Goal: Task Accomplishment & Management: Use online tool/utility

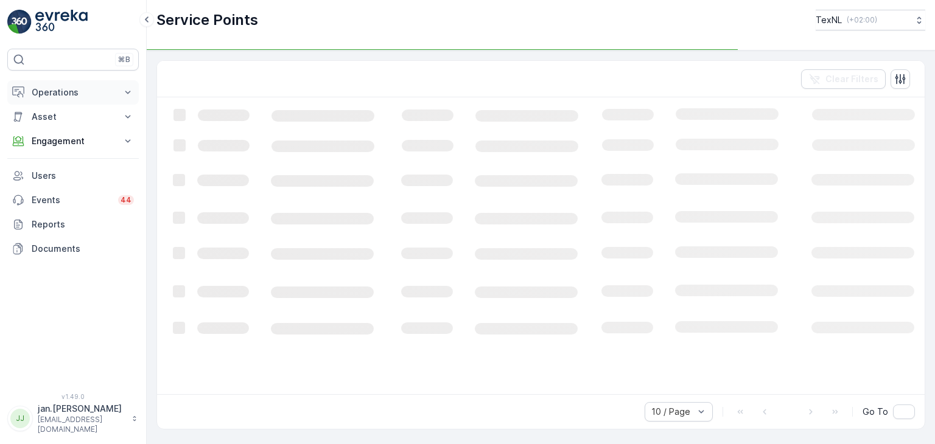
click at [64, 93] on p "Operations" at bounding box center [73, 92] width 83 height 12
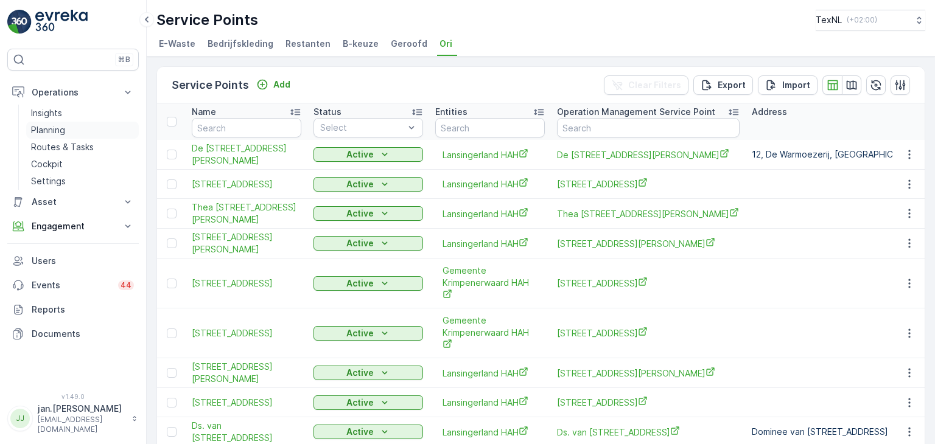
click at [53, 130] on p "Planning" at bounding box center [48, 130] width 34 height 12
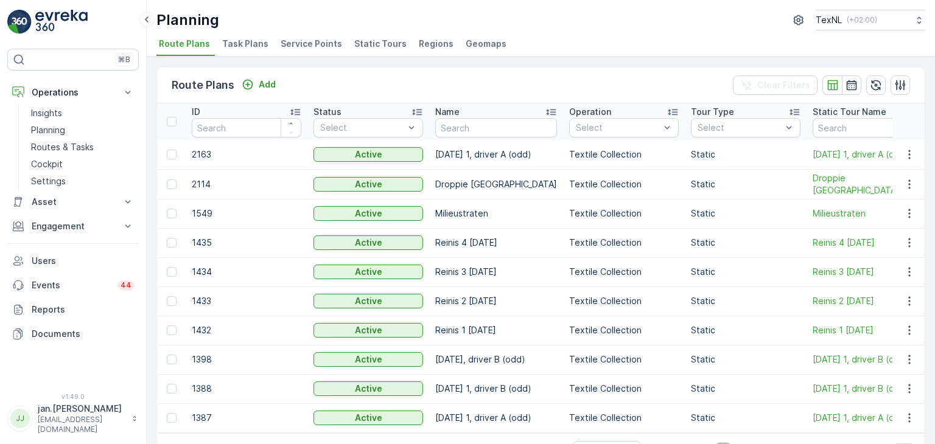
click at [317, 45] on span "Service Points" at bounding box center [311, 44] width 61 height 12
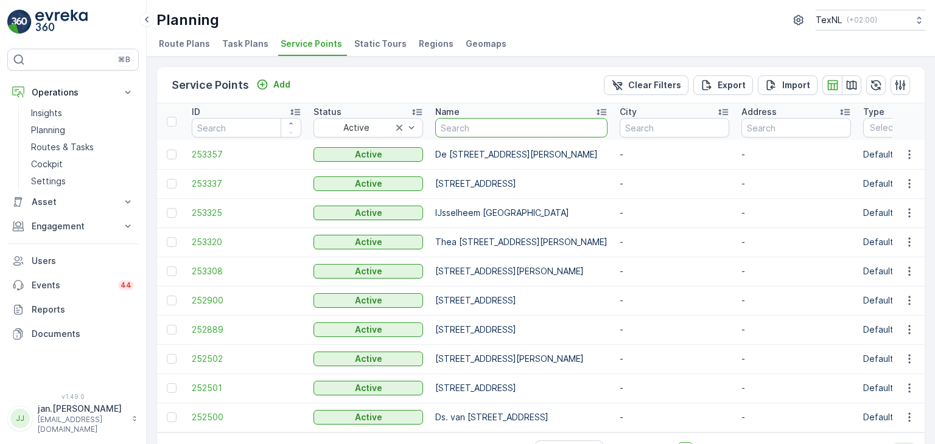
click at [468, 131] on input "text" at bounding box center [521, 127] width 172 height 19
type input "goede"
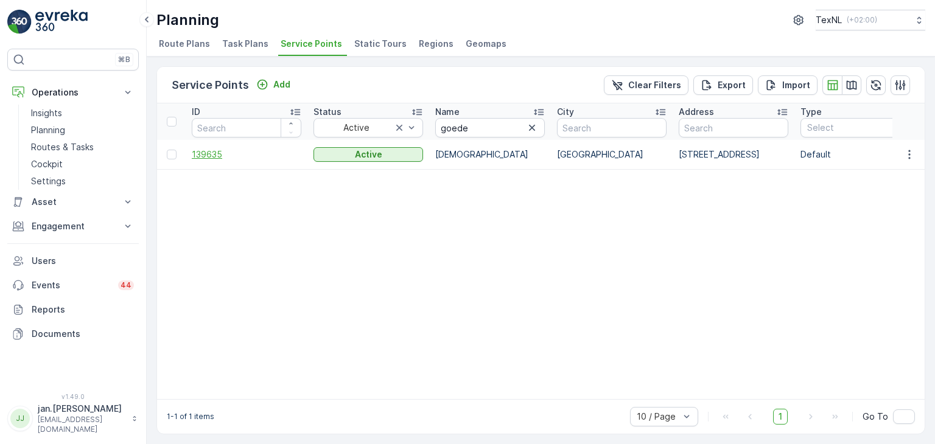
click at [217, 154] on span "139635" at bounding box center [247, 155] width 110 height 12
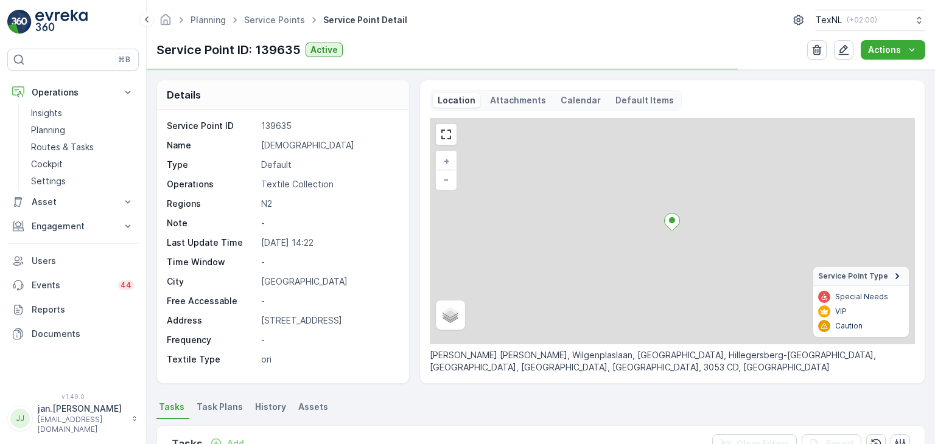
click at [387, 324] on p "[STREET_ADDRESS]" at bounding box center [328, 321] width 135 height 12
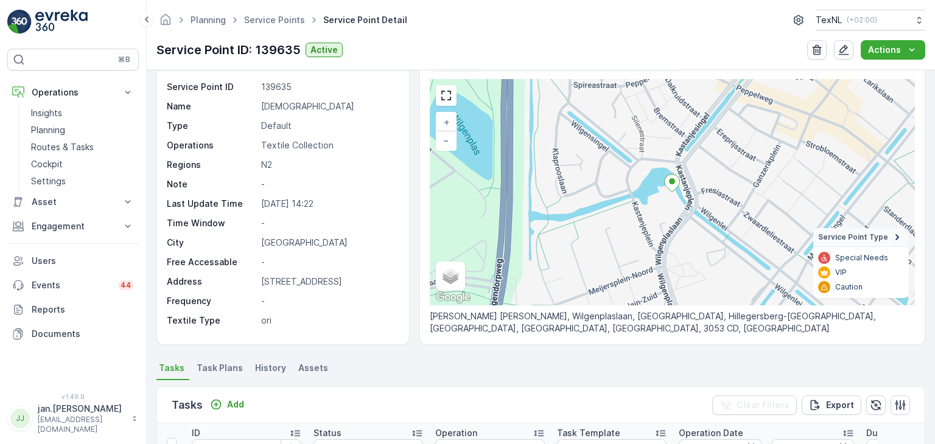
scroll to position [244, 0]
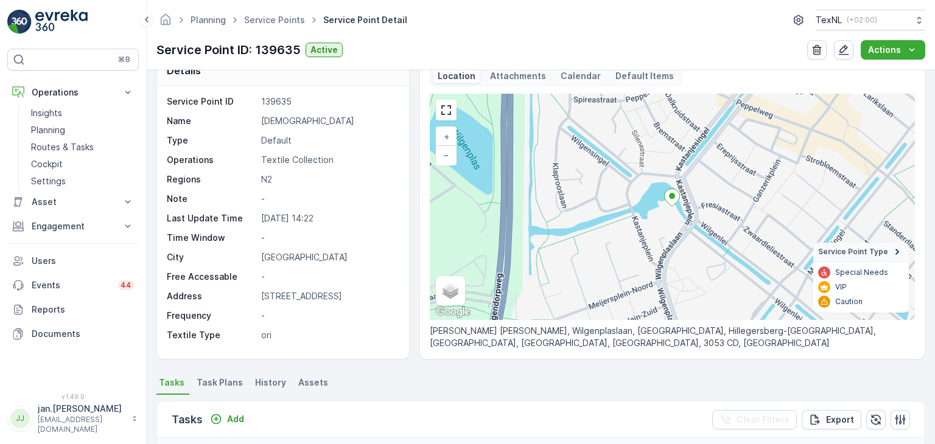
scroll to position [0, 0]
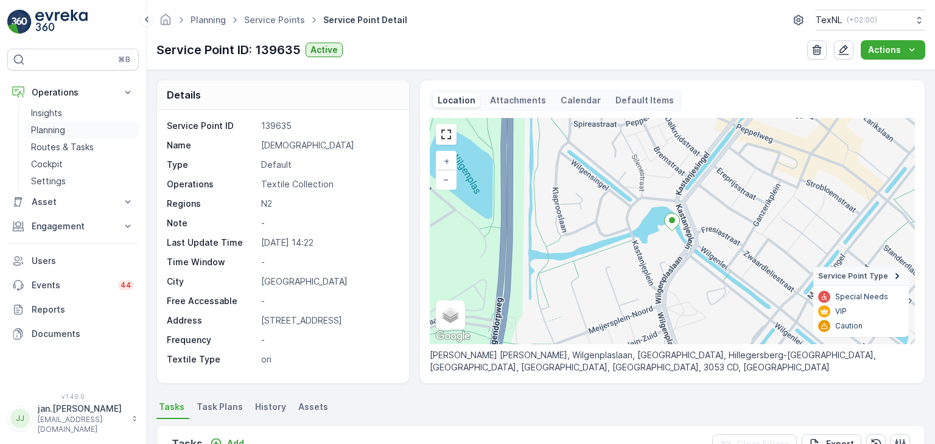
click at [45, 126] on p "Planning" at bounding box center [48, 130] width 34 height 12
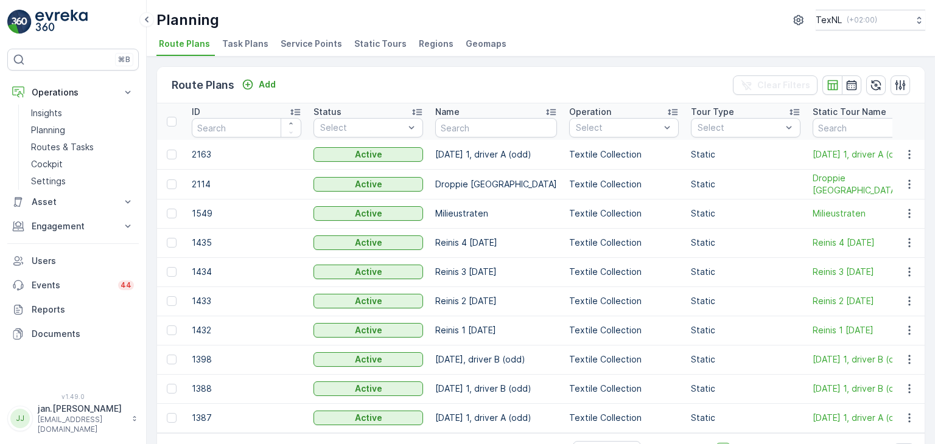
click at [304, 40] on span "Service Points" at bounding box center [311, 44] width 61 height 12
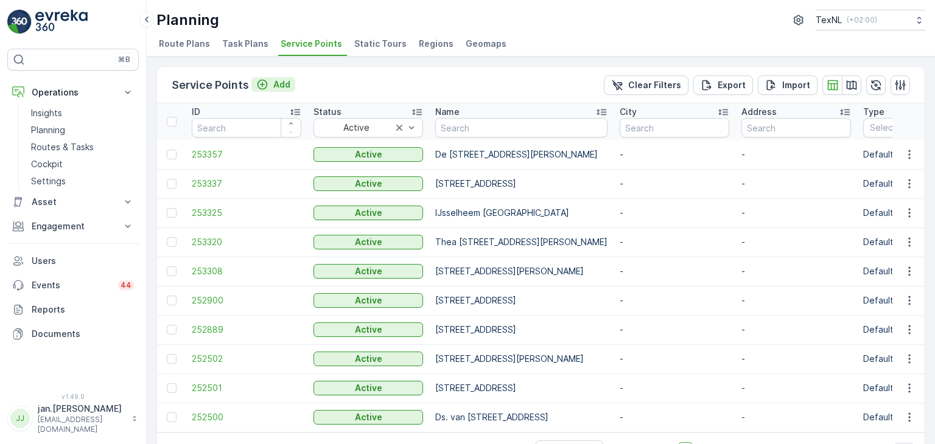
click at [284, 86] on p "Add" at bounding box center [281, 85] width 17 height 12
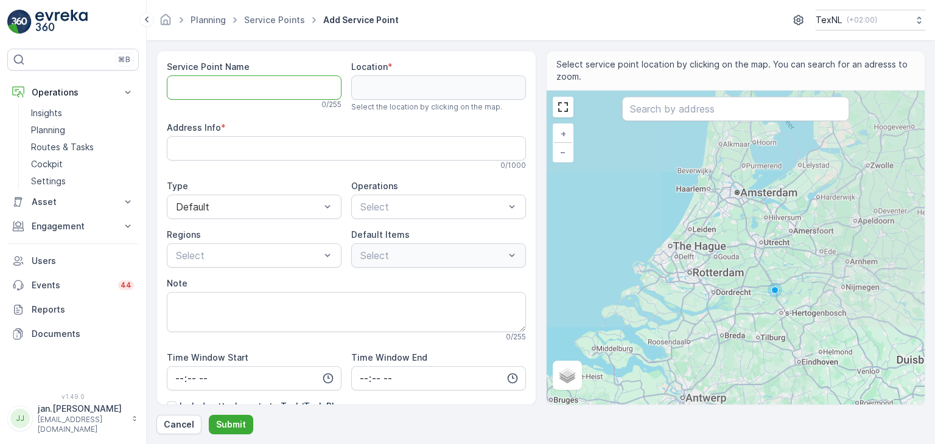
click at [219, 86] on Name "Service Point Name" at bounding box center [254, 87] width 175 height 24
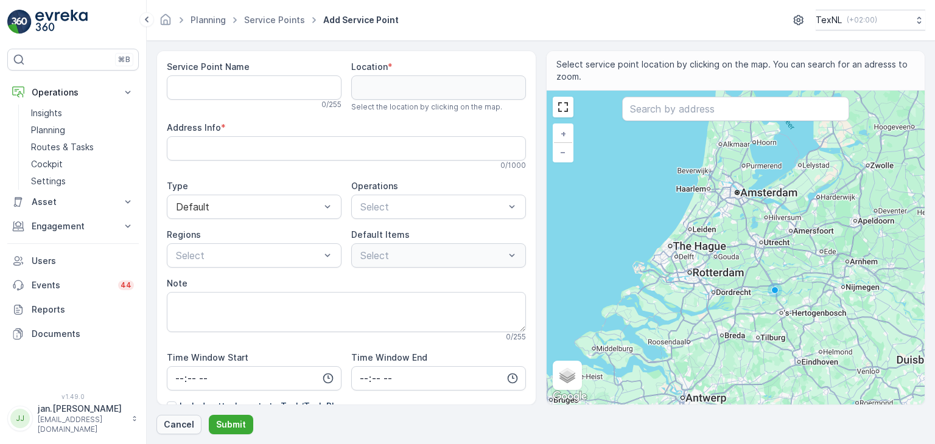
click at [183, 424] on p "Cancel" at bounding box center [179, 425] width 30 height 12
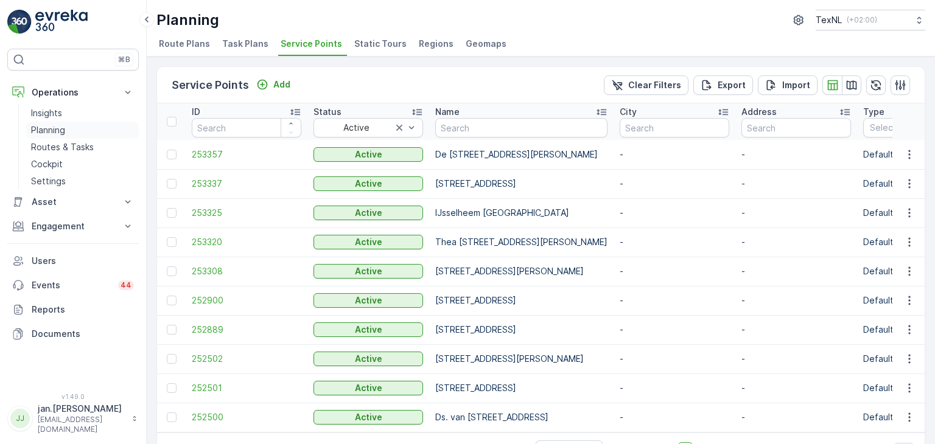
click at [57, 133] on p "Planning" at bounding box center [48, 130] width 34 height 12
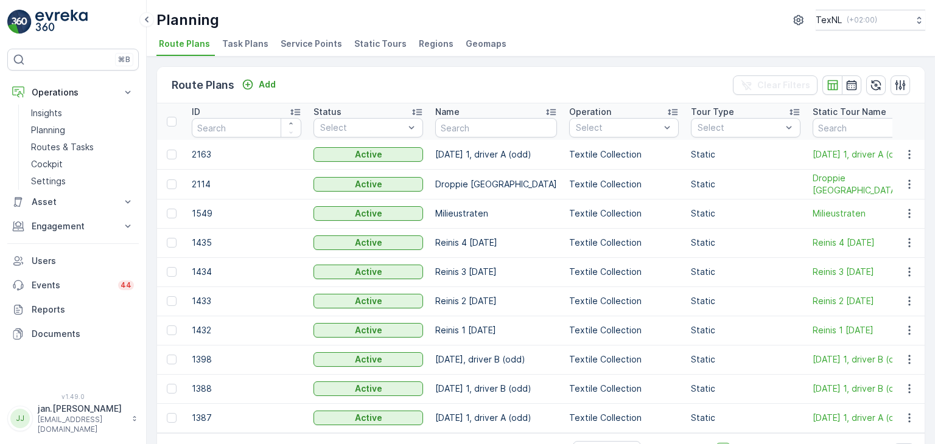
click at [301, 46] on span "Service Points" at bounding box center [311, 44] width 61 height 12
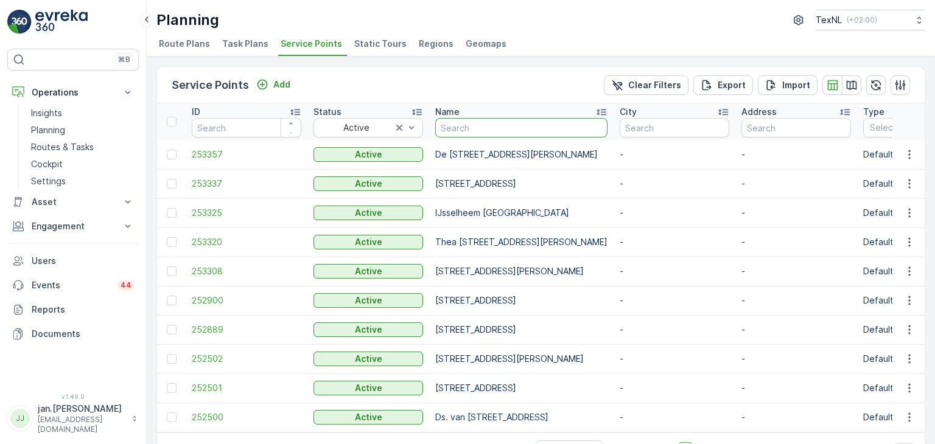
click at [457, 124] on input "text" at bounding box center [521, 127] width 172 height 19
type input "terre"
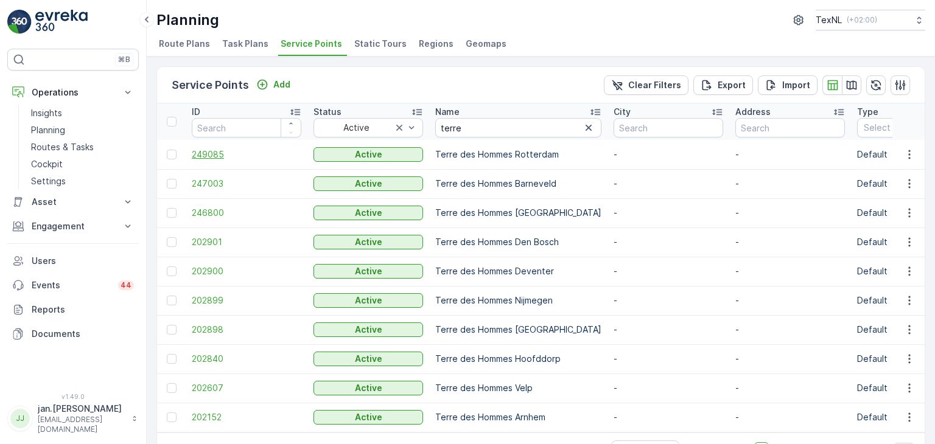
click at [208, 155] on span "249085" at bounding box center [247, 155] width 110 height 12
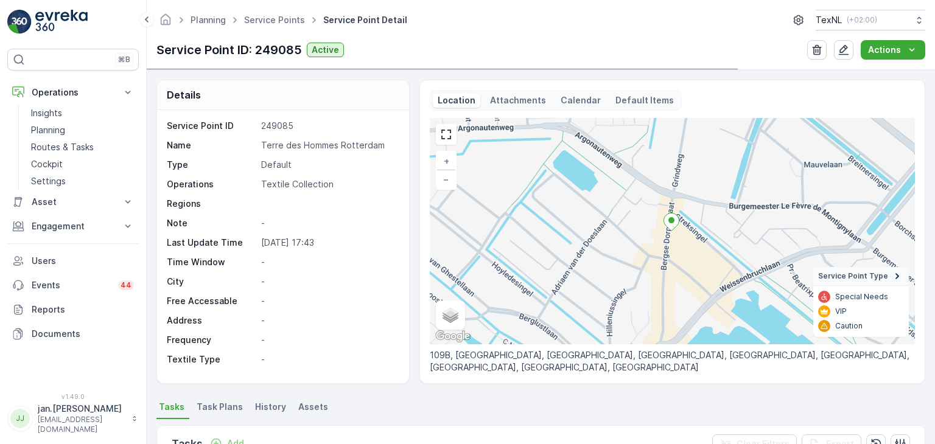
click at [648, 387] on div "Details Service Point ID 249085 Name [GEOGRAPHIC_DATA] Type Default Operations …" at bounding box center [541, 257] width 788 height 374
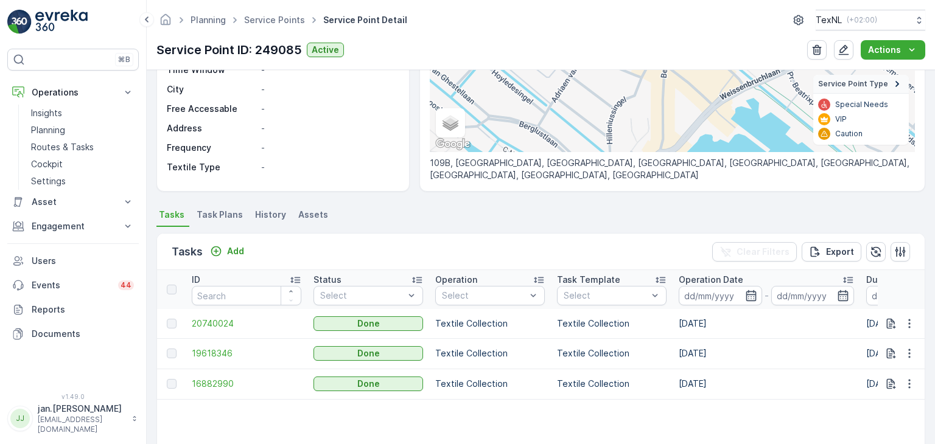
scroll to position [195, 0]
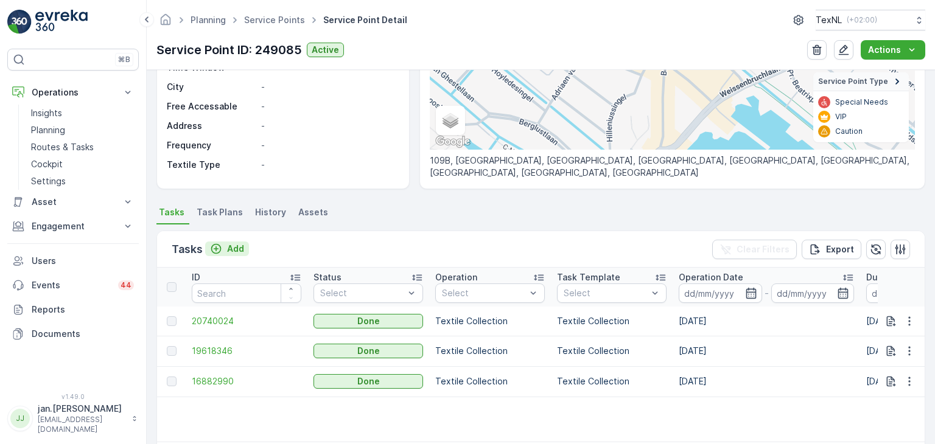
click at [237, 252] on p "Add" at bounding box center [235, 249] width 17 height 12
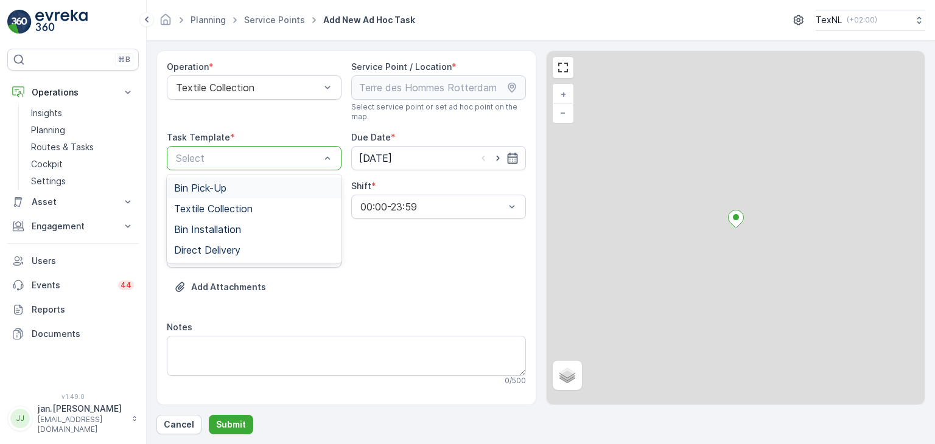
click at [244, 157] on div at bounding box center [248, 158] width 147 height 11
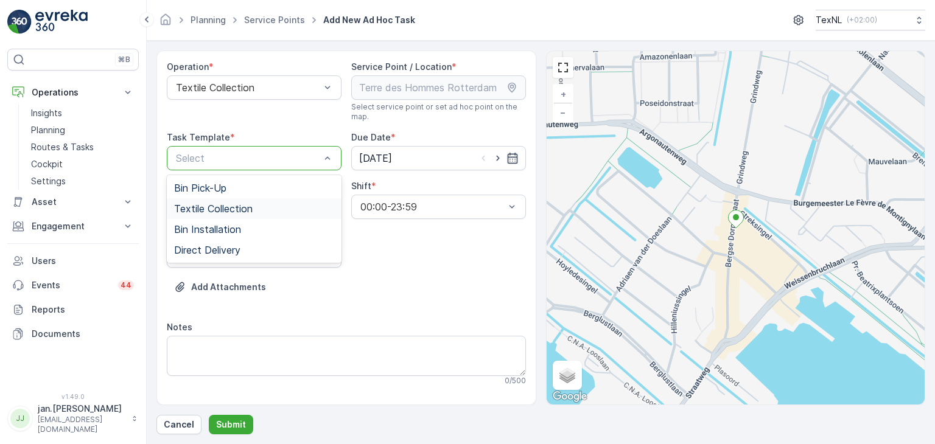
click at [214, 210] on span "Textile Collection" at bounding box center [213, 208] width 79 height 11
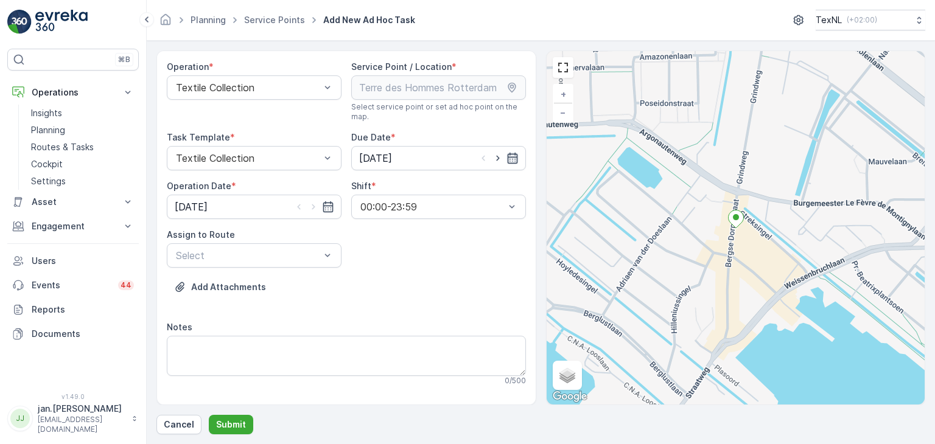
click at [506, 164] on input "[DATE]" at bounding box center [438, 158] width 175 height 24
click at [461, 359] on div "4" at bounding box center [457, 356] width 19 height 19
type input "[DATE]"
click at [330, 210] on icon "button" at bounding box center [328, 207] width 12 height 12
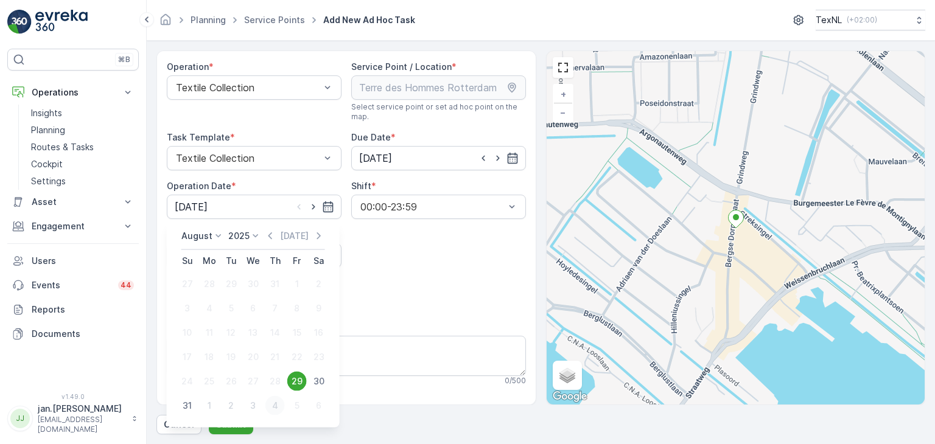
click at [275, 405] on div "4" at bounding box center [274, 405] width 19 height 19
type input "[DATE]"
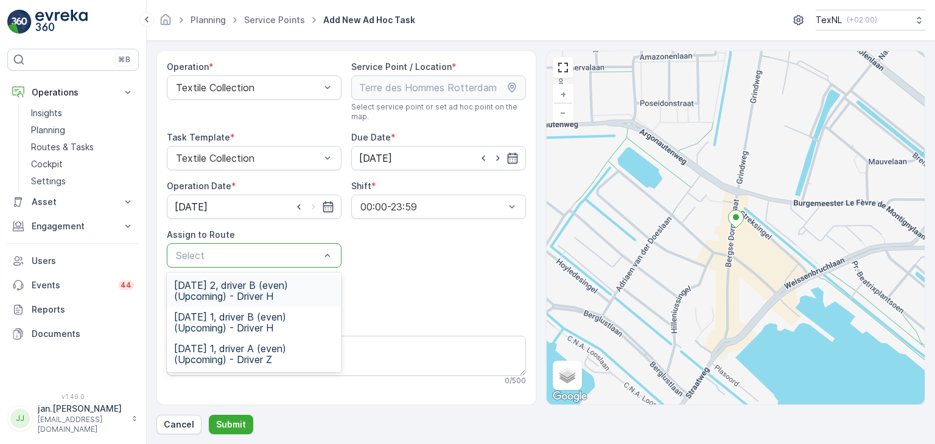
click at [223, 259] on div at bounding box center [248, 255] width 147 height 11
click at [234, 289] on span "[DATE] 2, driver B (even) (Upcoming) - Driver H" at bounding box center [254, 291] width 160 height 22
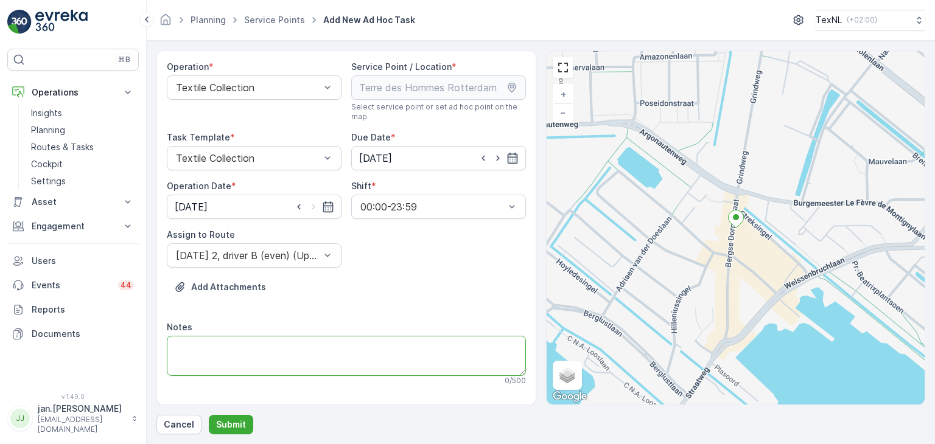
click at [239, 354] on textarea "Notes" at bounding box center [346, 356] width 359 height 40
type textarea "Open tot 18 uur"
click at [236, 419] on p "Submit" at bounding box center [231, 425] width 30 height 12
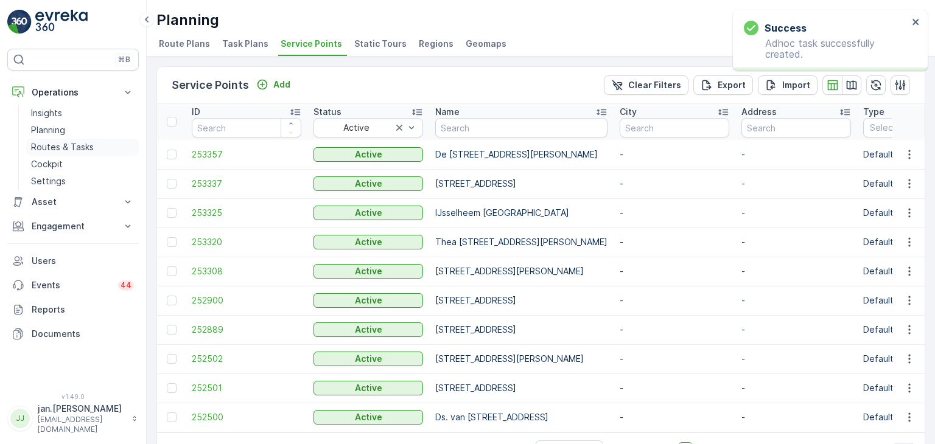
click at [52, 145] on p "Routes & Tasks" at bounding box center [62, 147] width 63 height 12
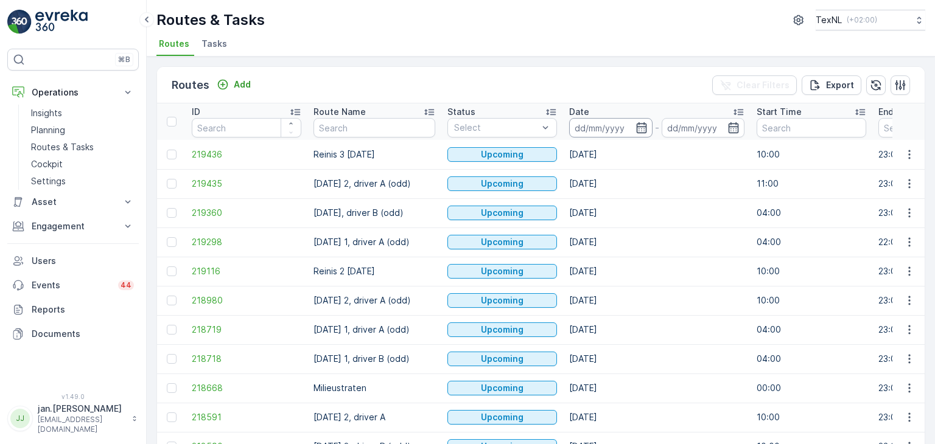
click at [597, 135] on input at bounding box center [610, 127] width 83 height 19
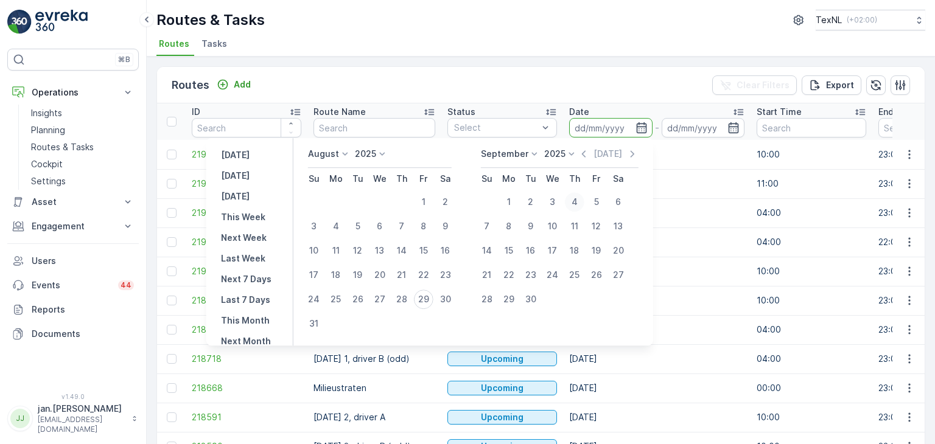
click at [581, 203] on div "4" at bounding box center [574, 201] width 19 height 19
type input "[DATE]"
click at [581, 203] on div "4" at bounding box center [574, 201] width 19 height 19
type input "[DATE]"
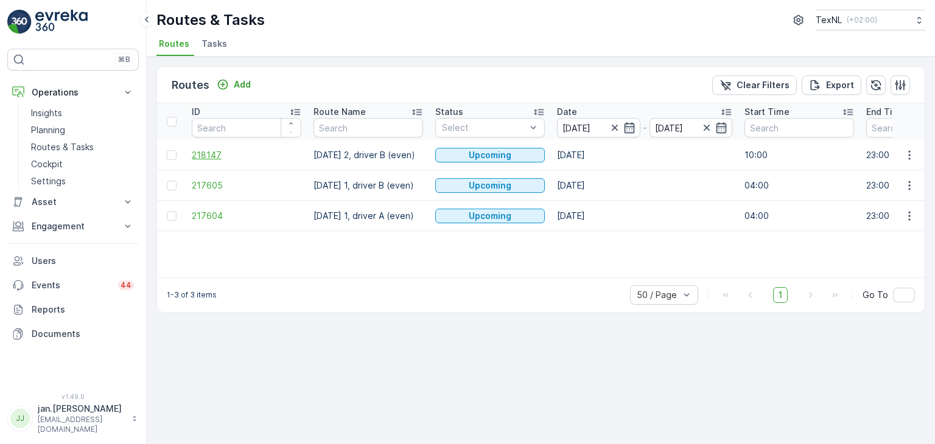
click at [212, 152] on span "218147" at bounding box center [247, 155] width 110 height 12
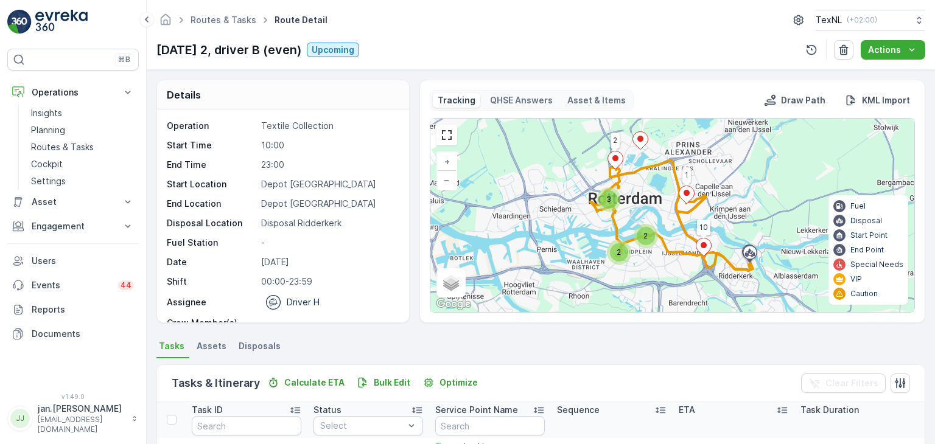
click at [562, 370] on div "Tasks & Itinerary Calculate ETA Bulk Edit Optimize Clear Filters" at bounding box center [541, 383] width 768 height 37
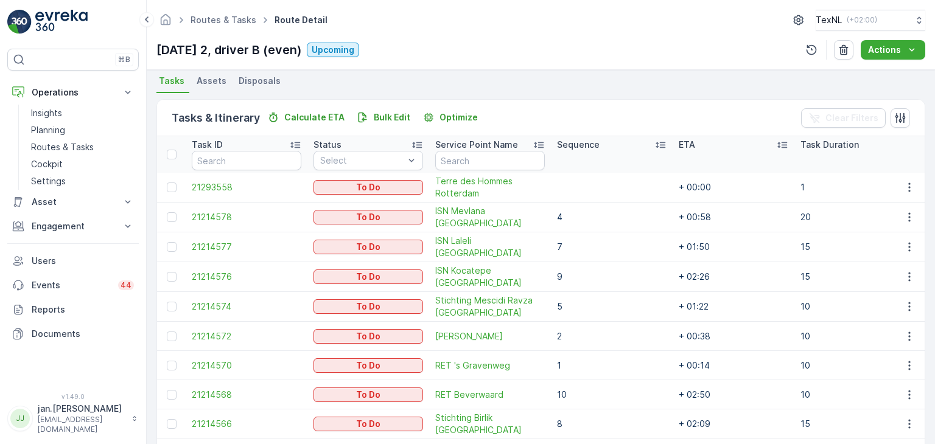
scroll to position [268, 0]
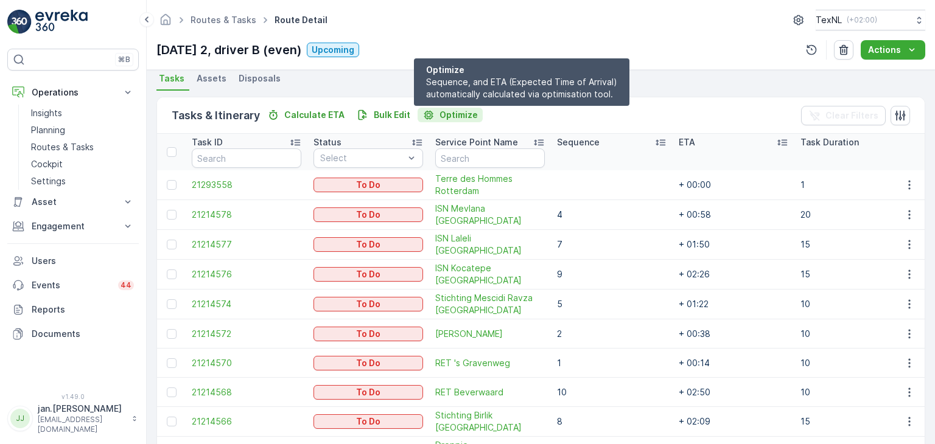
click at [453, 117] on p "Optimize" at bounding box center [459, 115] width 38 height 12
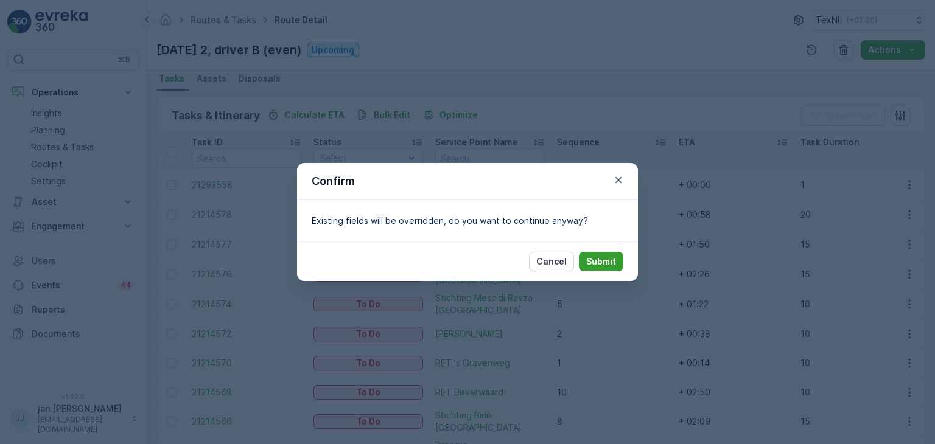
click at [606, 259] on p "Submit" at bounding box center [601, 262] width 30 height 12
